Goal: Check status: Check status

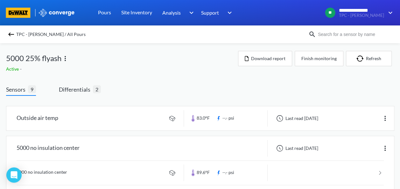
click at [15, 35] on img at bounding box center [11, 35] width 8 height 8
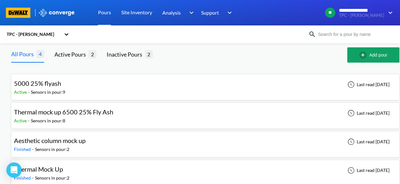
scroll to position [10, 0]
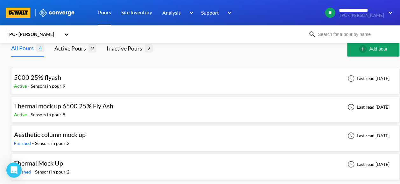
click at [74, 166] on div "Thermal Mock Up Finished - Sensors in pour: 2 Last read [DATE]" at bounding box center [205, 167] width 382 height 20
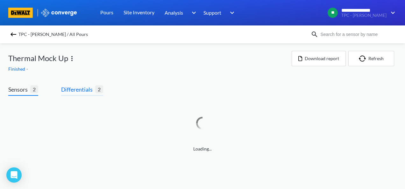
click at [74, 89] on span "Differentials" at bounding box center [78, 89] width 34 height 9
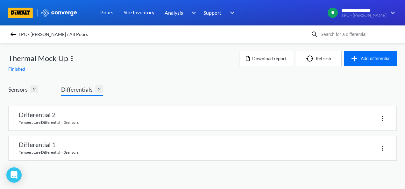
click at [76, 145] on link at bounding box center [202, 148] width 387 height 24
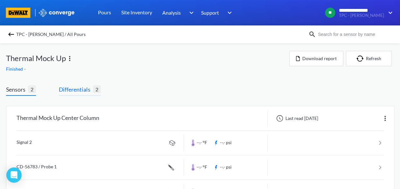
click at [85, 92] on span "Differentials" at bounding box center [76, 89] width 34 height 9
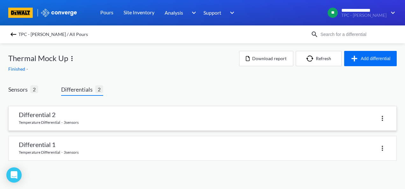
click at [71, 125] on link at bounding box center [202, 118] width 387 height 24
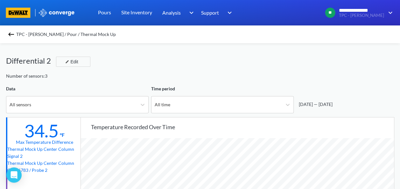
click at [11, 34] on img at bounding box center [11, 35] width 8 height 8
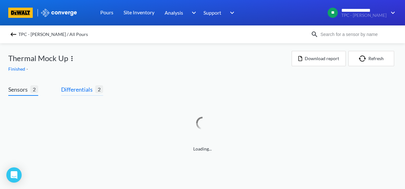
click at [79, 88] on span "Differentials" at bounding box center [78, 89] width 34 height 9
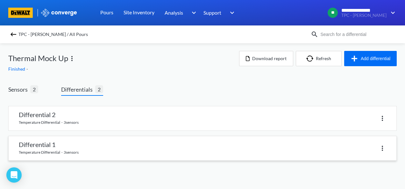
click at [59, 146] on link at bounding box center [202, 148] width 387 height 24
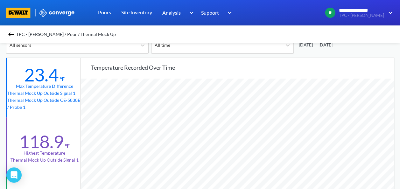
scroll to position [95, 0]
